Goal: Navigation & Orientation: Find specific page/section

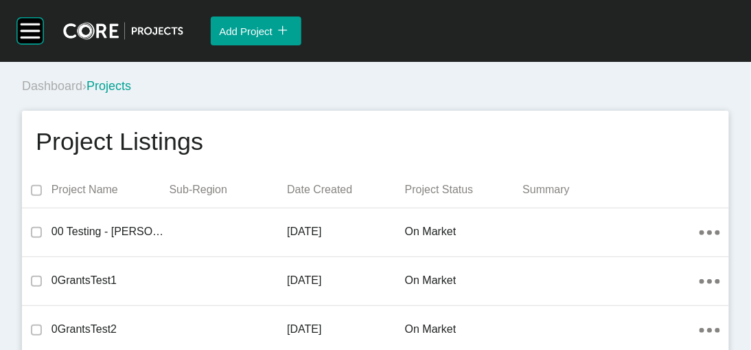
scroll to position [23598, 0]
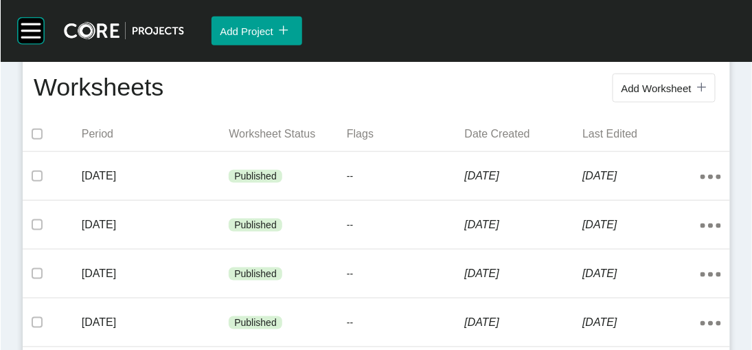
scroll to position [314, 0]
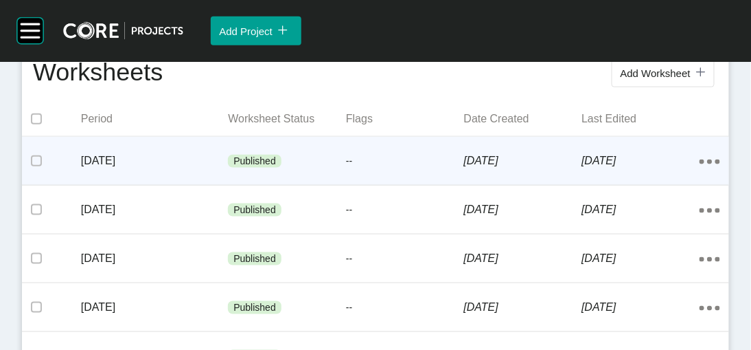
click at [356, 182] on div "--" at bounding box center [405, 161] width 118 height 41
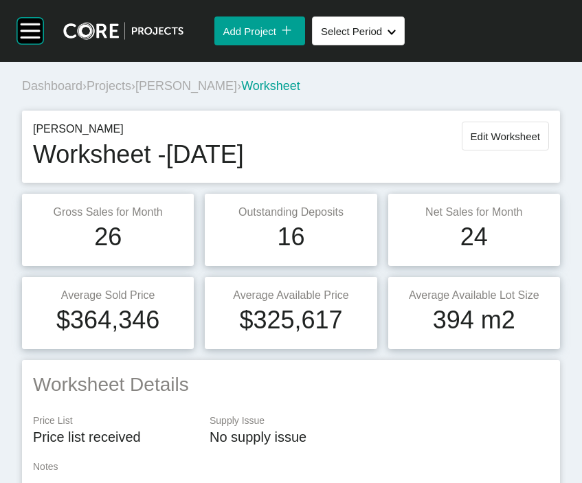
click at [129, 93] on span "Projects" at bounding box center [109, 86] width 45 height 14
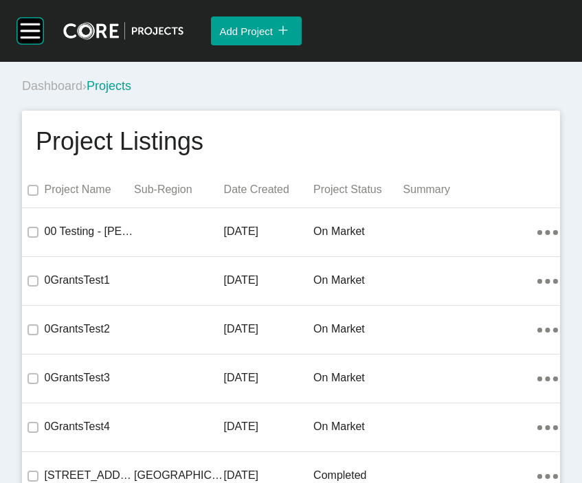
scroll to position [7101, 0]
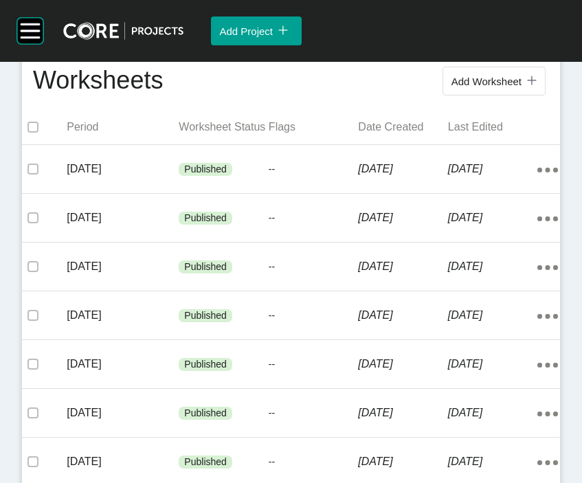
scroll to position [443, 0]
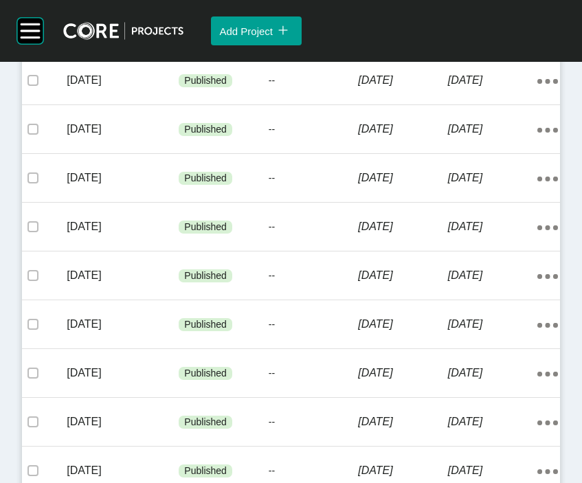
click at [335, 39] on p "--" at bounding box center [314, 32] width 90 height 14
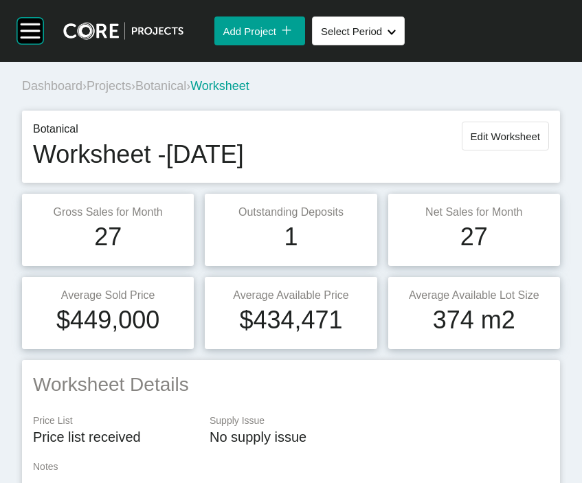
click at [120, 93] on span "Projects" at bounding box center [109, 86] width 45 height 14
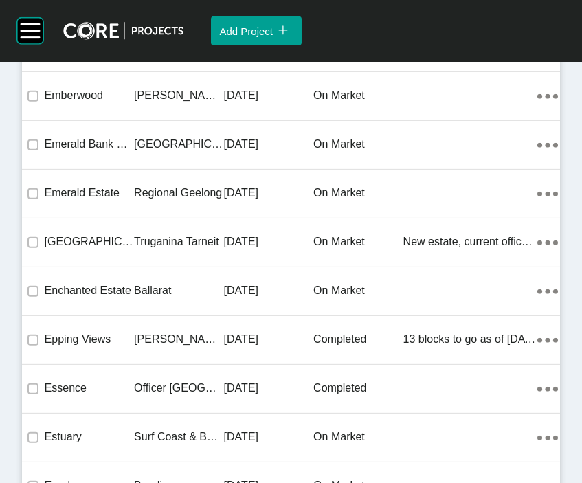
scroll to position [17843, 0]
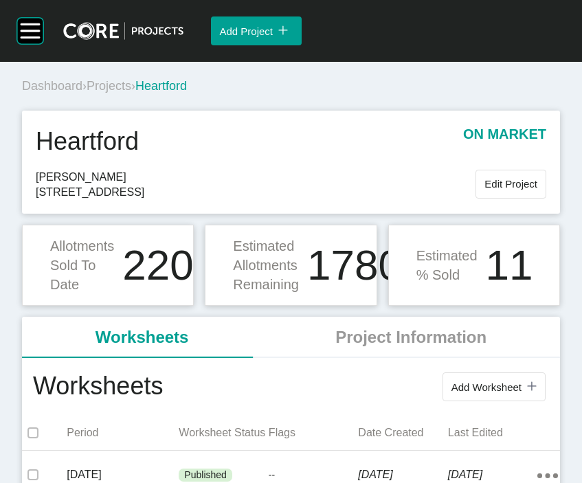
scroll to position [422, 0]
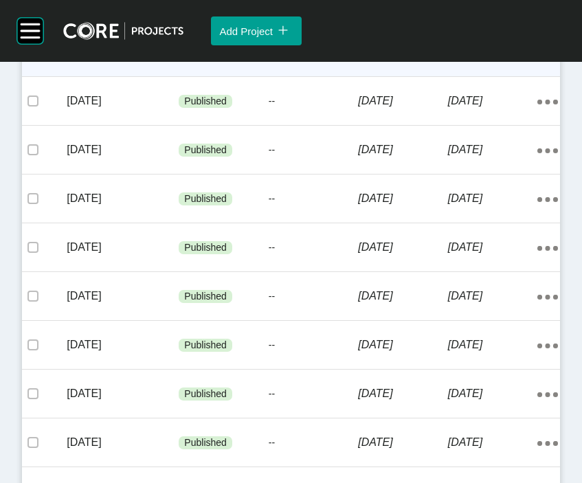
click at [448, 60] on p "[DATE]" at bounding box center [493, 52] width 90 height 15
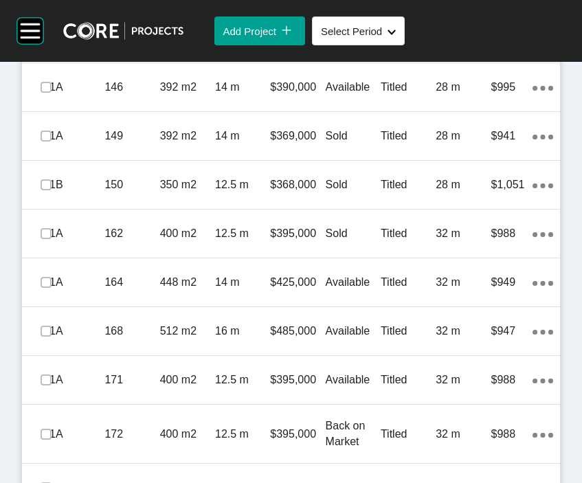
scroll to position [1078, 0]
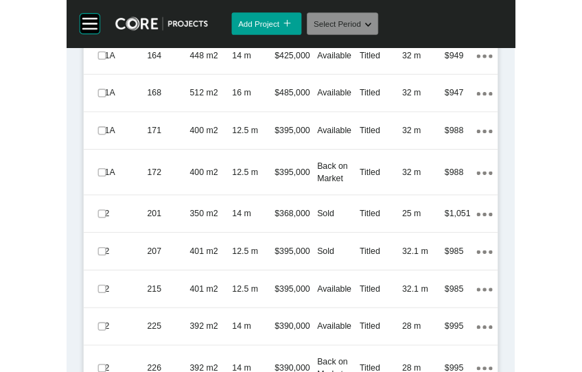
scroll to position [1305, 0]
